Goal: Task Accomplishment & Management: Manage account settings

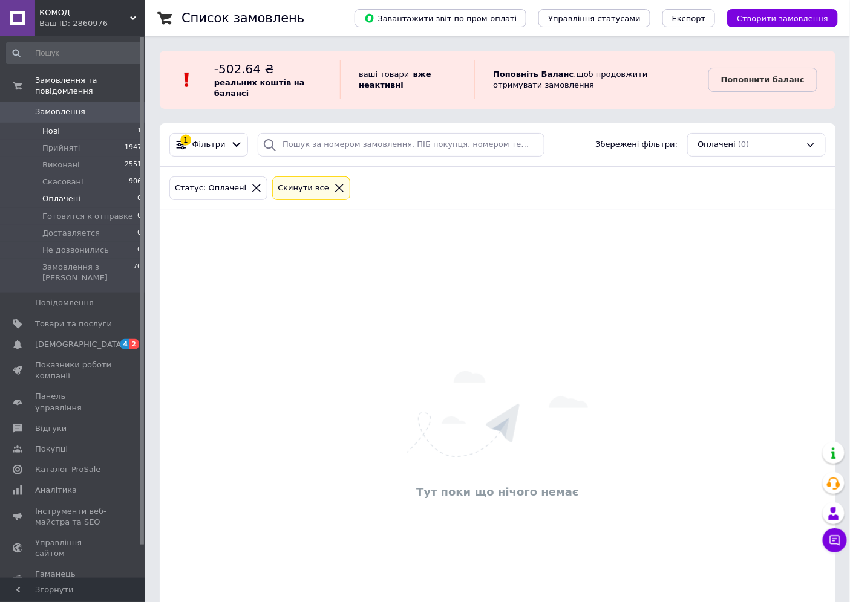
click at [47, 126] on span "Нові" at bounding box center [51, 131] width 18 height 11
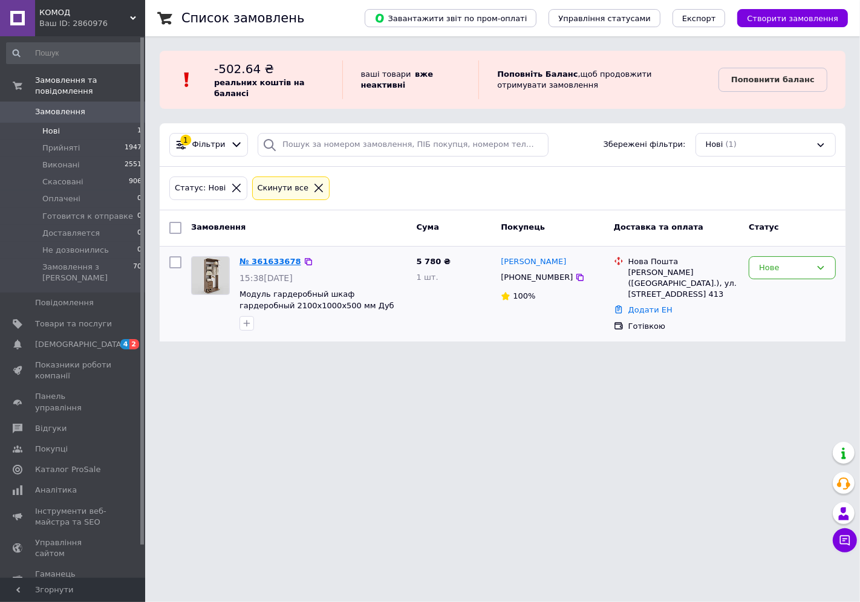
click at [271, 261] on link "№ 361633678" at bounding box center [271, 261] width 62 height 9
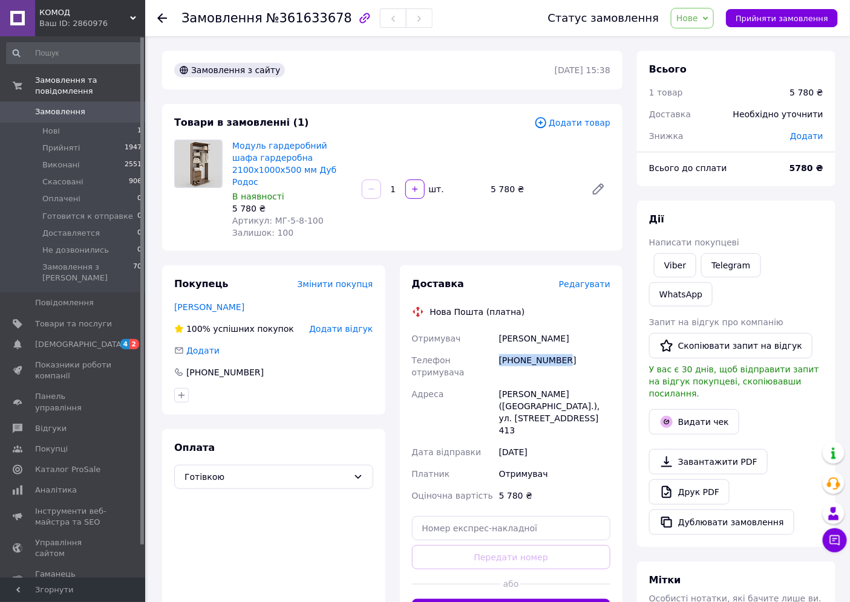
drag, startPoint x: 579, startPoint y: 348, endPoint x: 510, endPoint y: 350, distance: 69.0
click at [501, 350] on div "+380983365104" at bounding box center [555, 367] width 116 height 34
copy div "+380983365104"
click at [325, 546] on div "Оплата Готівкою" at bounding box center [273, 532] width 223 height 206
drag, startPoint x: 267, startPoint y: 16, endPoint x: 330, endPoint y: 13, distance: 63.6
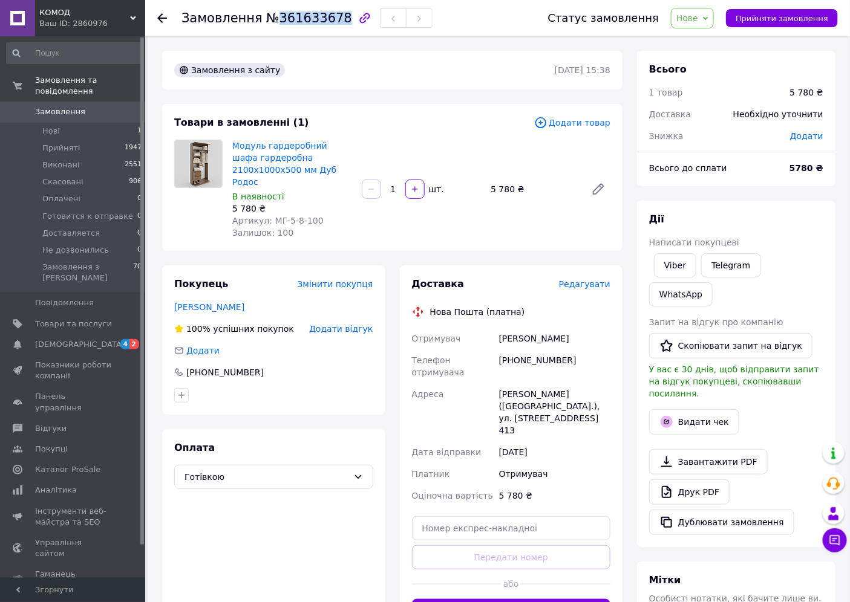
click at [330, 13] on span "№361633678" at bounding box center [309, 18] width 86 height 15
copy span "361633678"
drag, startPoint x: 567, startPoint y: 321, endPoint x: 502, endPoint y: 324, distance: 65.4
click at [499, 328] on div "Демчук Тетяна" at bounding box center [555, 339] width 116 height 22
copy div "Демчук Тетяна"
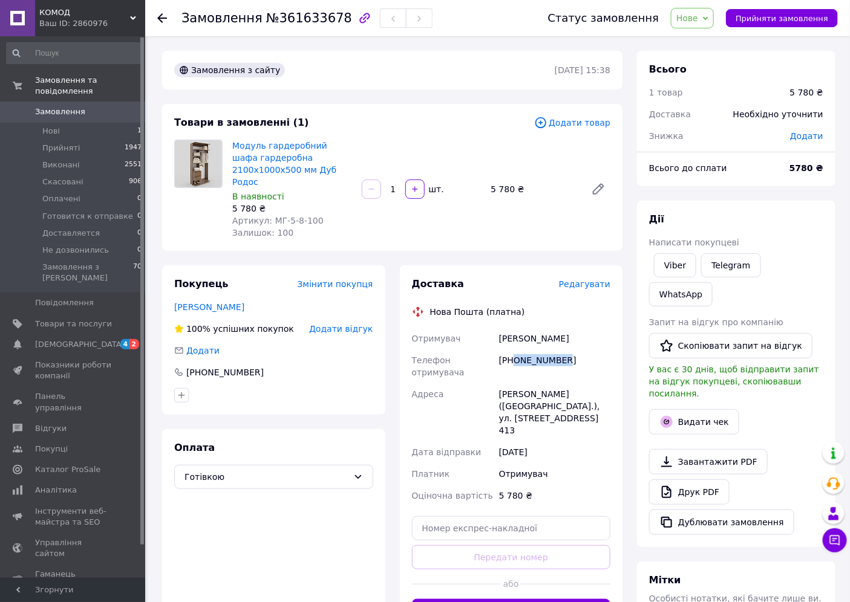
drag, startPoint x: 570, startPoint y: 351, endPoint x: 515, endPoint y: 346, distance: 55.9
click at [515, 350] on div "+380983365104" at bounding box center [555, 367] width 116 height 34
copy div "0983365104"
click at [164, 17] on icon at bounding box center [162, 18] width 10 height 10
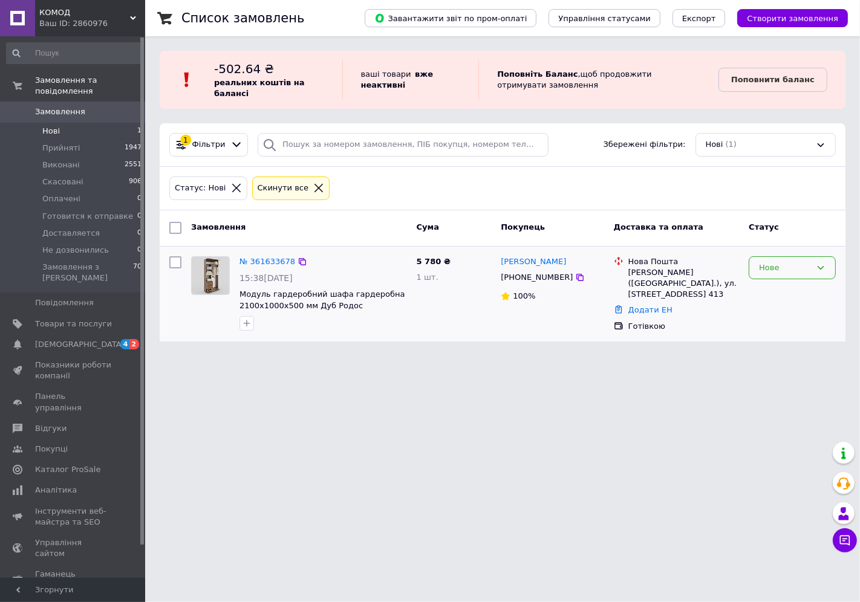
click at [779, 263] on div "Нове" at bounding box center [785, 268] width 52 height 13
click at [773, 292] on li "Прийнято" at bounding box center [792, 293] width 86 height 22
